Goal: Check status: Check status

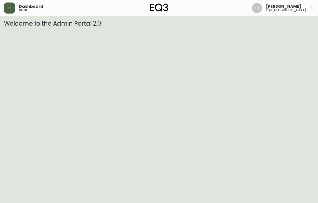
click at [9, 7] on icon "button" at bounding box center [10, 8] width 4 height 4
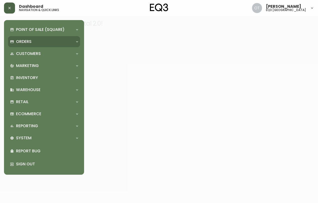
click at [26, 42] on p "Orders" at bounding box center [24, 42] width 16 height 6
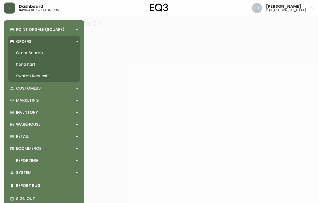
click at [40, 53] on link "Order Search" at bounding box center [44, 53] width 72 height 12
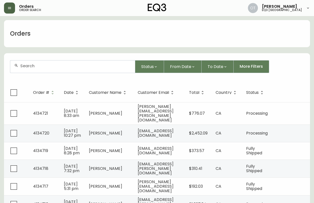
click at [67, 66] on input "text" at bounding box center [75, 65] width 111 height 5
paste input "4134394"
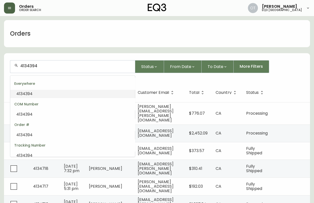
type input "4134394"
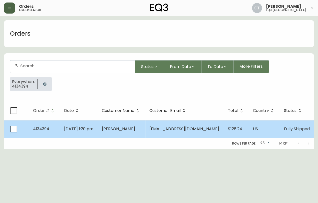
click at [89, 129] on span "[DATE] 1:20 pm" at bounding box center [78, 129] width 29 height 6
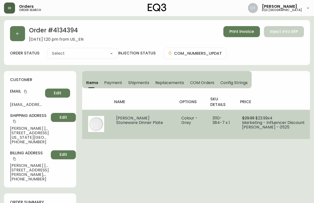
type input "Fully Shipped"
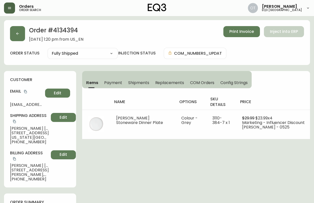
select select "FULLY_SHIPPED"
click at [140, 84] on span "Shipments" at bounding box center [138, 82] width 21 height 5
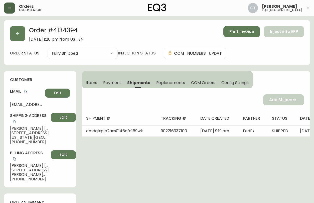
click at [45, 73] on div "customer Email [EMAIL_ADDRESS][DOMAIN_NAME] Edit Shipping Address [PERSON_NAME]…" at bounding box center [40, 129] width 72 height 116
click at [88, 81] on span "Items" at bounding box center [91, 82] width 11 height 5
